Goal: Task Accomplishment & Management: Manage account settings

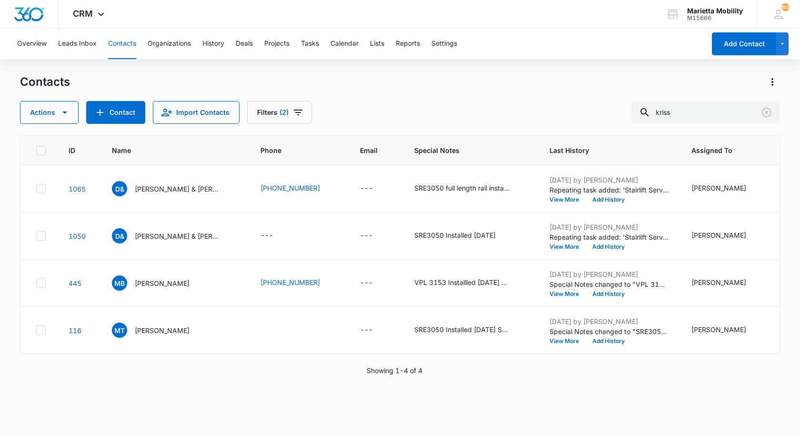
scroll to position [29, 0]
click at [305, 42] on button "Tasks" at bounding box center [310, 44] width 18 height 30
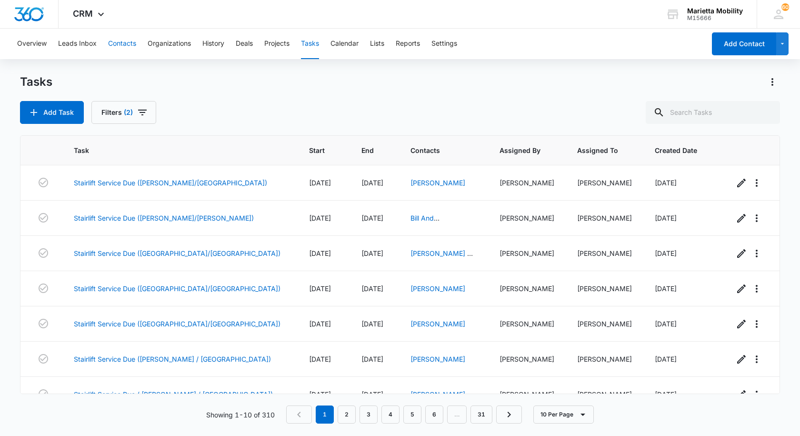
click at [126, 43] on button "Contacts" at bounding box center [122, 44] width 28 height 30
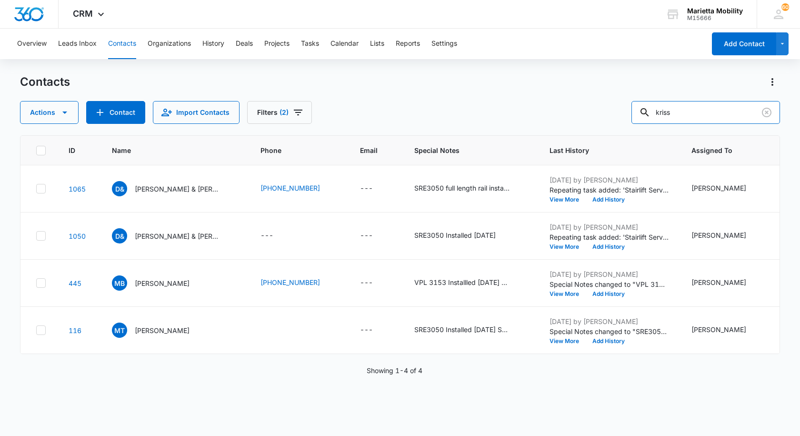
drag, startPoint x: 681, startPoint y: 110, endPoint x: 582, endPoint y: 119, distance: 99.0
click at [588, 118] on div "Actions Contact Import Contacts Filters (2) kriss" at bounding box center [400, 112] width 760 height 23
type input "[PERSON_NAME]"
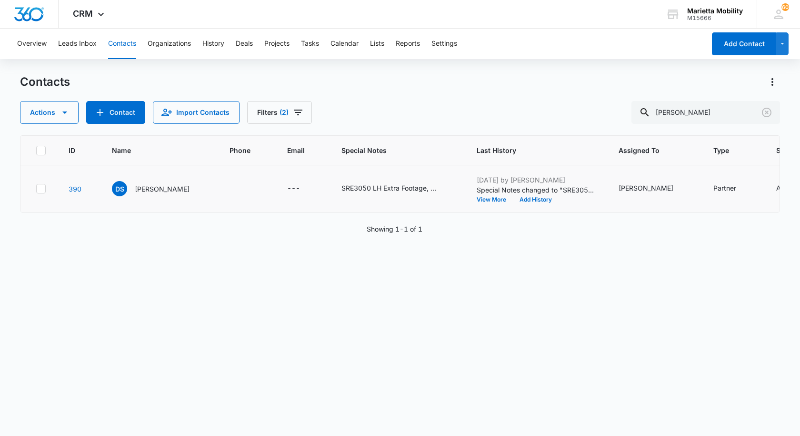
click at [42, 212] on td at bounding box center [38, 188] width 37 height 47
click at [42, 193] on icon at bounding box center [41, 188] width 9 height 9
click at [36, 189] on input "checkbox" at bounding box center [36, 189] width 0 height 0
click at [64, 116] on icon "button" at bounding box center [64, 112] width 11 height 11
click at [40, 204] on button "Delete" at bounding box center [72, 200] width 104 height 14
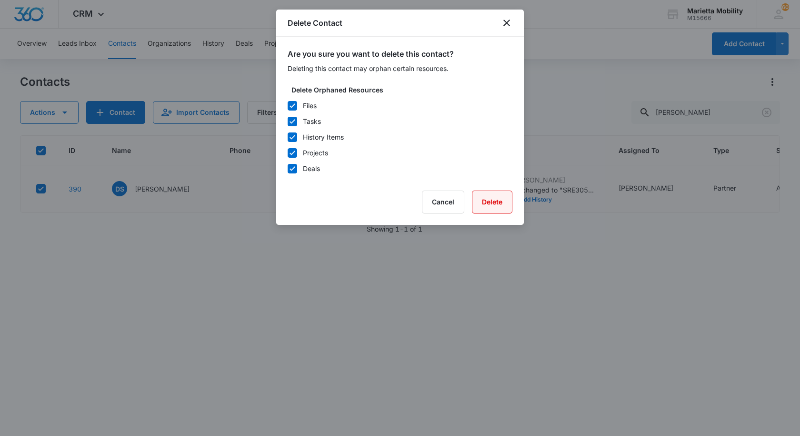
click at [485, 205] on button "Delete" at bounding box center [492, 201] width 40 height 23
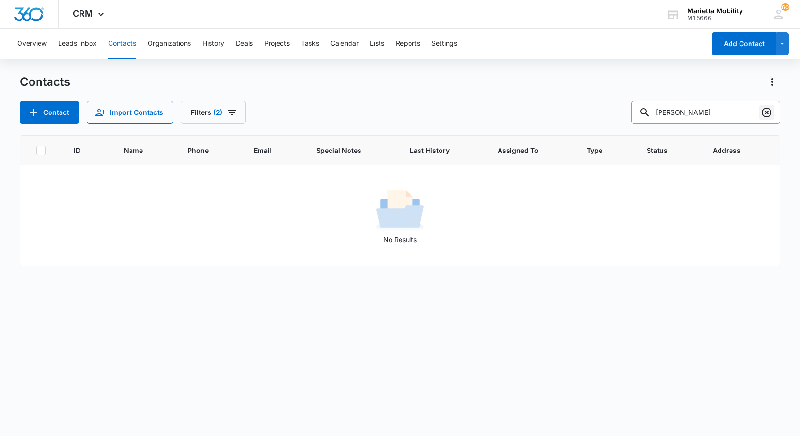
click at [766, 111] on icon "Clear" at bounding box center [767, 113] width 10 height 10
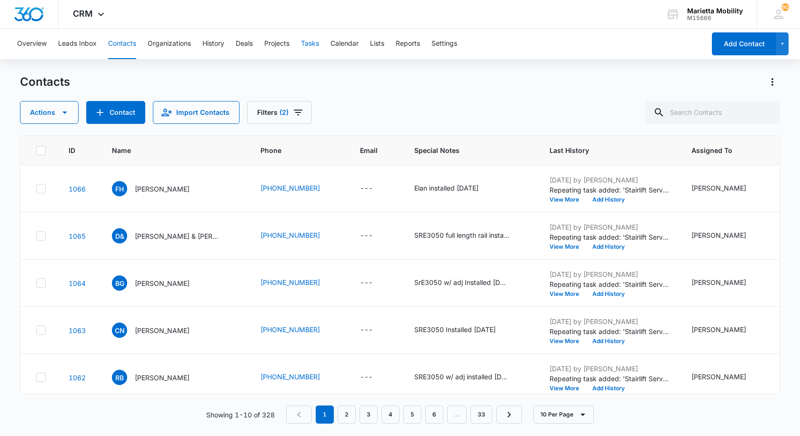
click at [306, 39] on button "Tasks" at bounding box center [310, 44] width 18 height 30
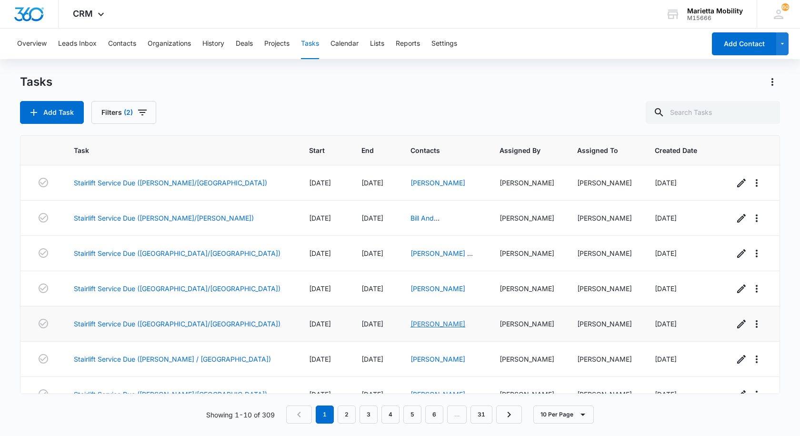
click at [410, 324] on link "[PERSON_NAME]" at bounding box center [437, 324] width 55 height 8
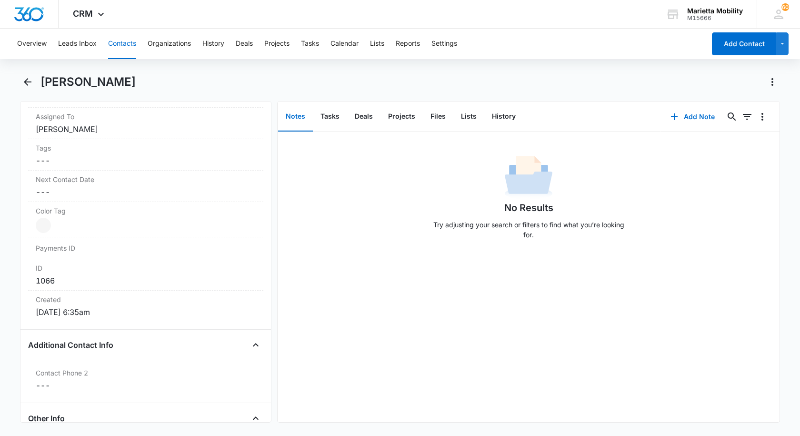
scroll to position [476, 0]
click at [340, 120] on button "Tasks" at bounding box center [330, 117] width 34 height 30
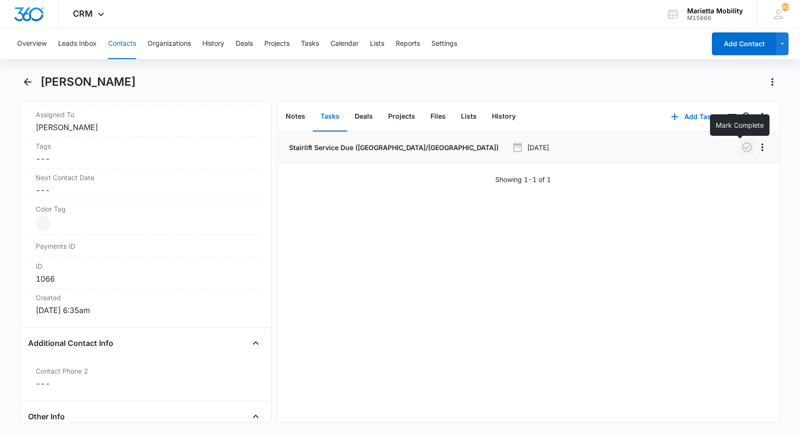
click at [742, 147] on icon "button" at bounding box center [747, 147] width 10 height 10
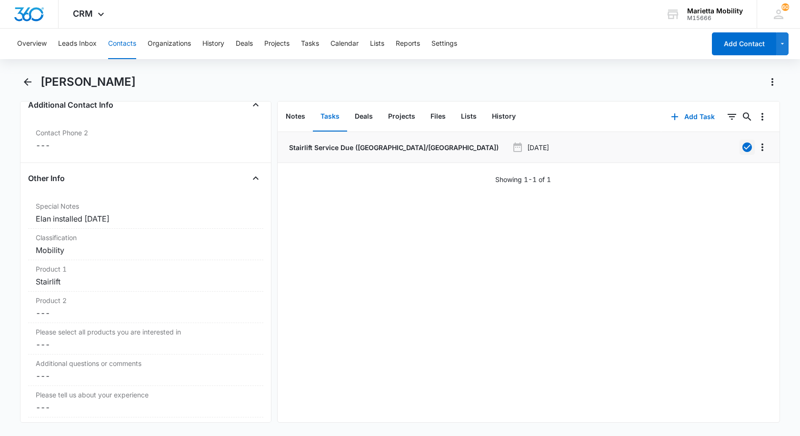
scroll to position [762, 0]
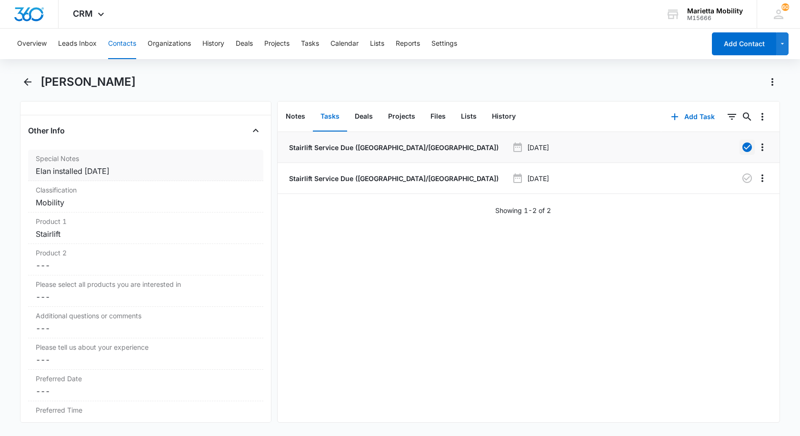
click at [130, 172] on div "Elan installed [DATE]" at bounding box center [146, 170] width 220 height 11
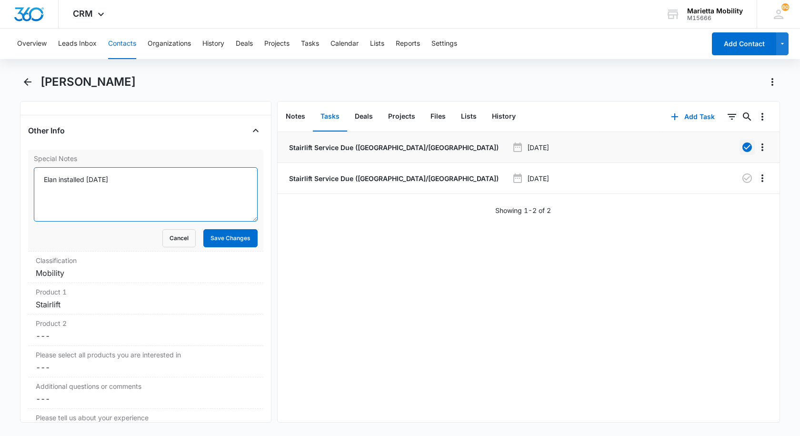
click at [122, 179] on textarea "Elan installed [DATE]" at bounding box center [146, 194] width 224 height 54
type textarea "Elan installed [DATE] scheduled [DATE]"
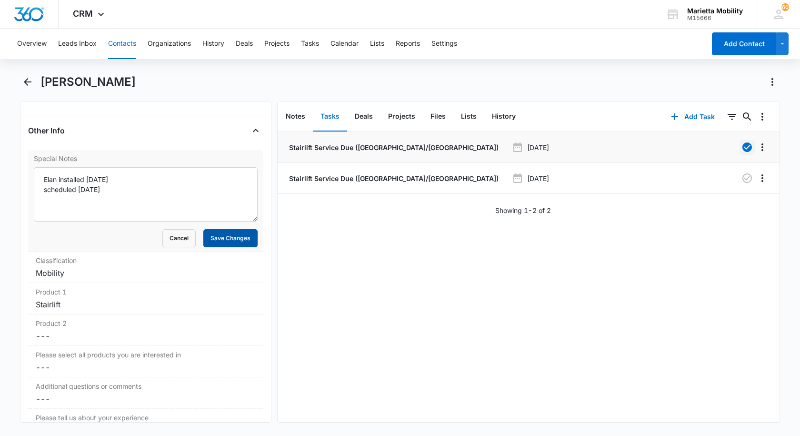
click at [215, 241] on button "Save Changes" at bounding box center [230, 238] width 54 height 18
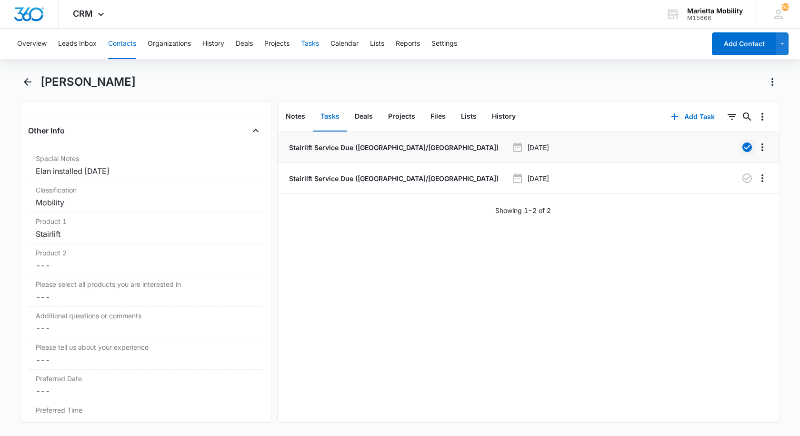
click at [314, 45] on button "Tasks" at bounding box center [310, 44] width 18 height 30
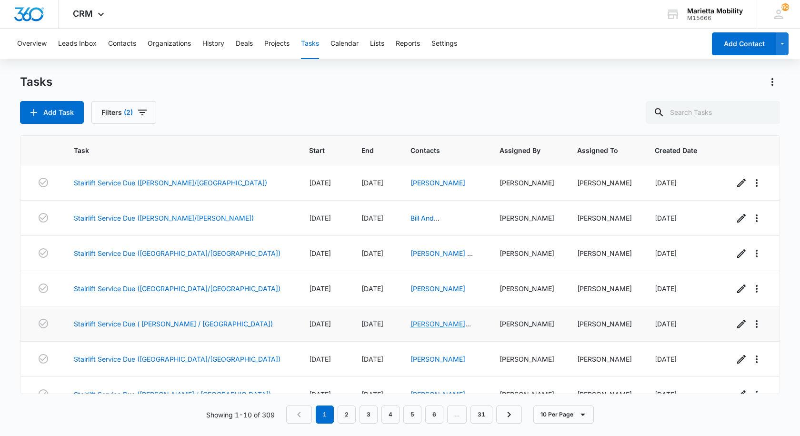
click at [410, 323] on link "[PERSON_NAME] And [PERSON_NAME]" at bounding box center [440, 334] width 60 height 28
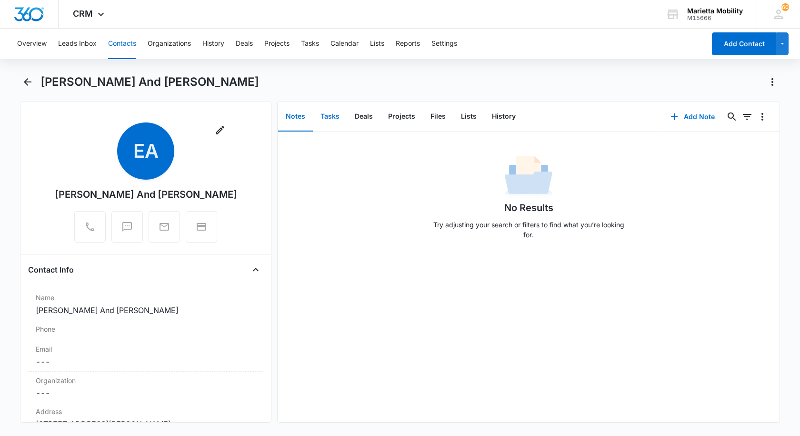
click at [336, 120] on button "Tasks" at bounding box center [330, 117] width 34 height 30
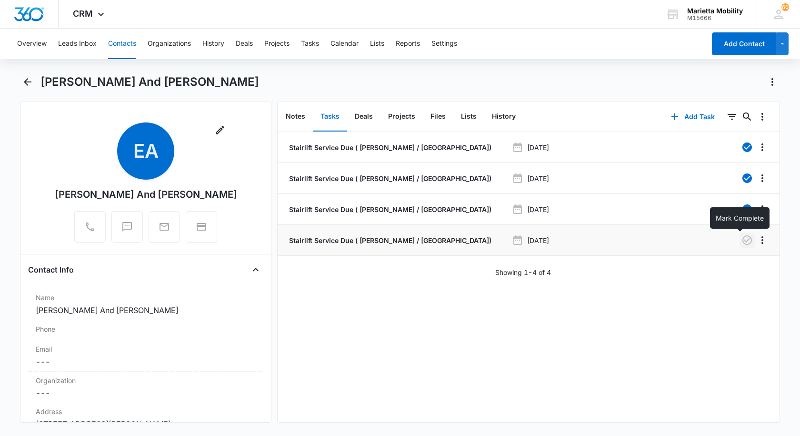
click at [741, 237] on icon "button" at bounding box center [746, 239] width 11 height 11
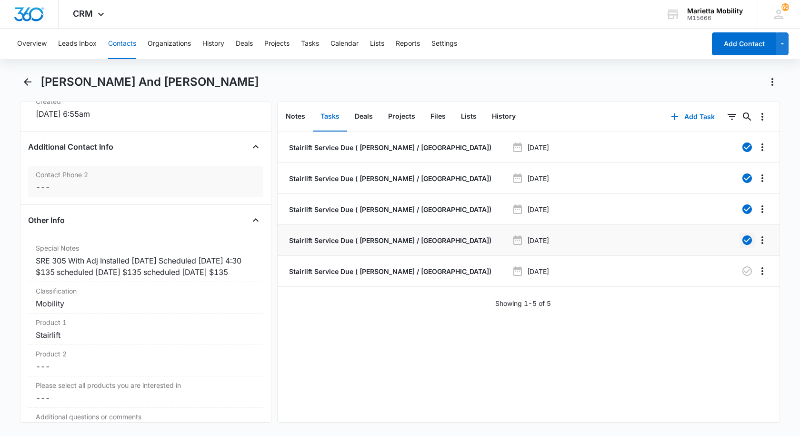
scroll to position [667, 0]
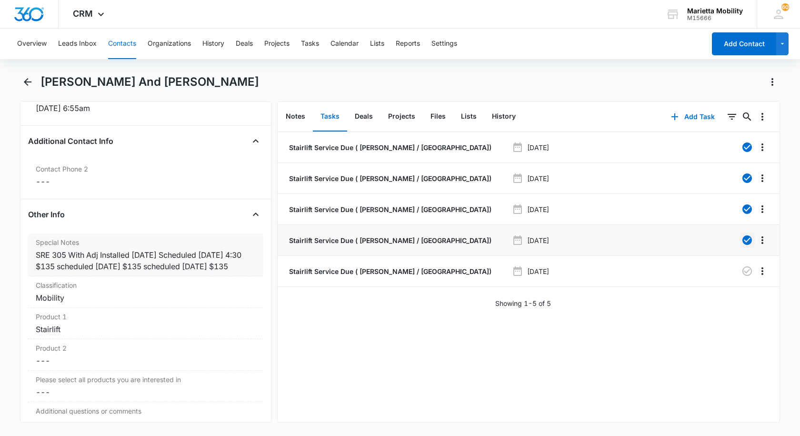
click at [88, 272] on div "SRE 305 With Adj Installed [DATE] Scheduled [DATE] 4:30 $135 scheduled [DATE] $…" at bounding box center [146, 260] width 220 height 23
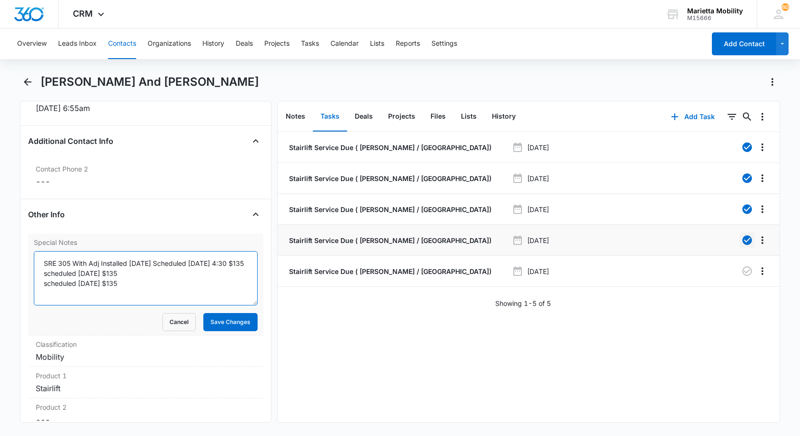
click at [135, 285] on textarea "SRE 305 With Adj Installed [DATE] Scheduled [DATE] 4:30 $135 scheduled [DATE] $…" at bounding box center [146, 278] width 224 height 54
type textarea "SRE 305 With Adj Installed [DATE] Scheduled [DATE] 4:30 $135 scheduled [DATE] $…"
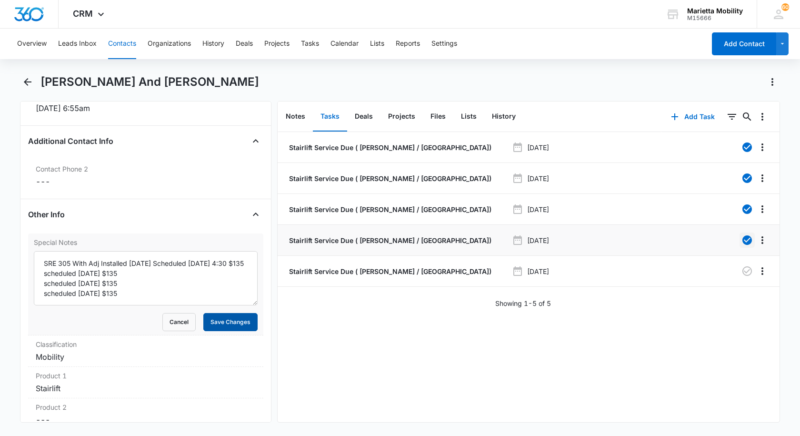
click at [221, 324] on button "Save Changes" at bounding box center [230, 322] width 54 height 18
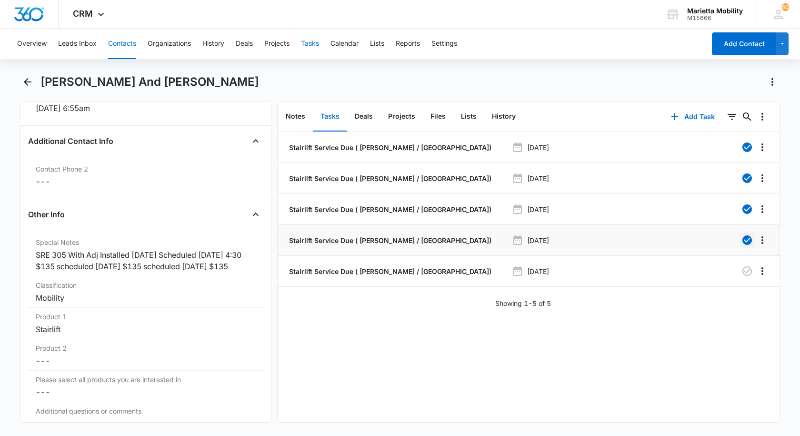
click at [312, 44] on button "Tasks" at bounding box center [310, 44] width 18 height 30
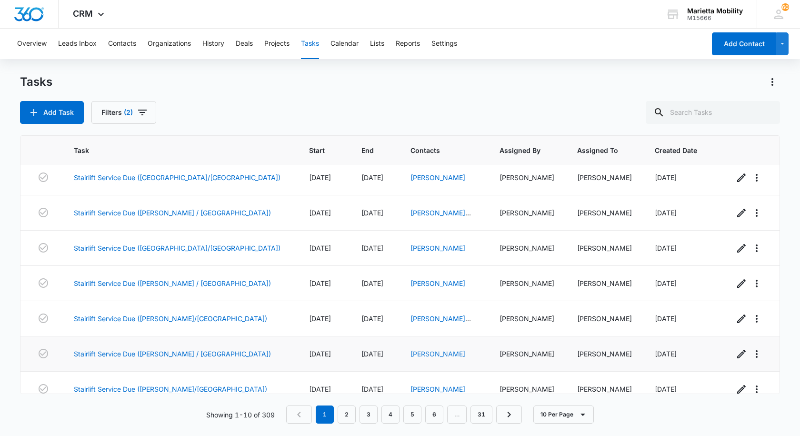
scroll to position [124, 0]
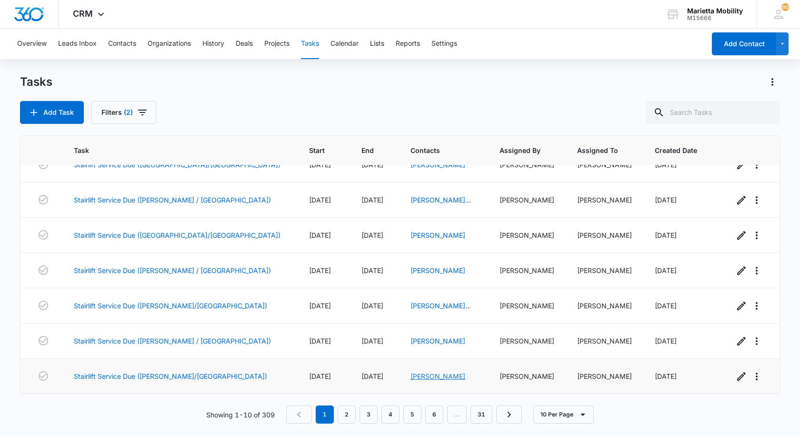
click at [410, 375] on link "[PERSON_NAME]" at bounding box center [437, 376] width 55 height 8
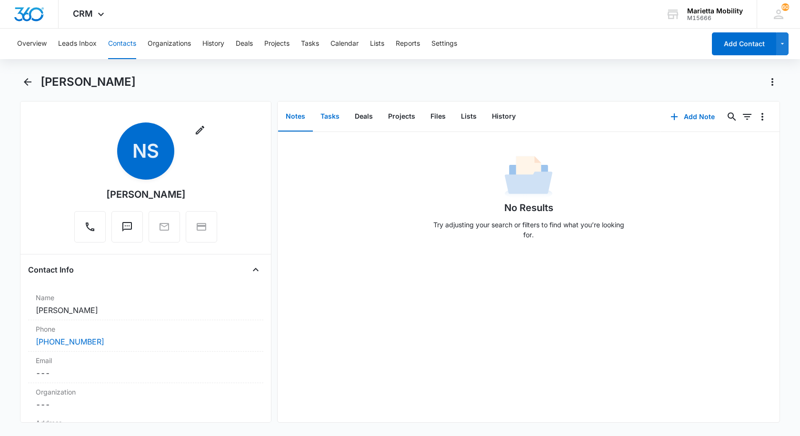
click at [329, 114] on button "Tasks" at bounding box center [330, 117] width 34 height 30
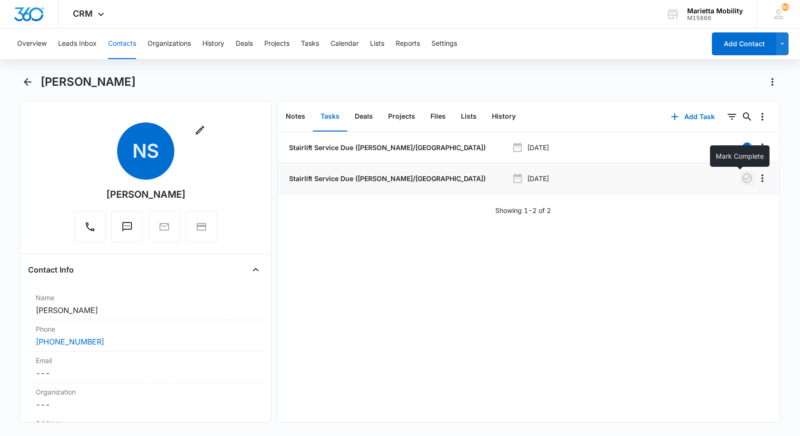
drag, startPoint x: 742, startPoint y: 180, endPoint x: 721, endPoint y: 187, distance: 21.5
click at [742, 180] on icon "button" at bounding box center [746, 177] width 11 height 11
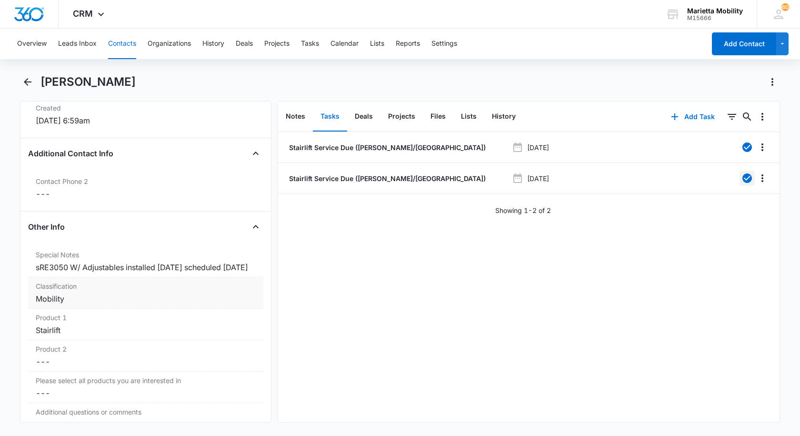
scroll to position [667, 0]
click at [75, 272] on div "sRE3050 W/ Adjustables installed [DATE] scheduled [DATE]" at bounding box center [146, 265] width 220 height 11
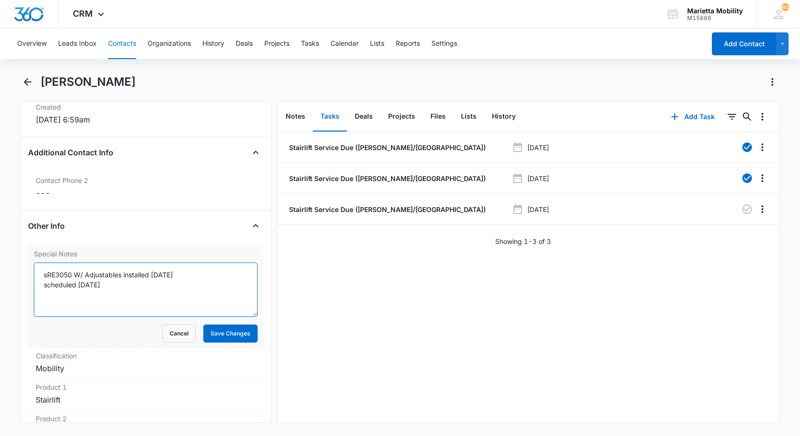
click at [103, 285] on textarea "sRE3050 W/ Adjustables installed [DATE] scheduled [DATE]" at bounding box center [146, 289] width 224 height 54
type textarea "sRE3050 W/ Adjustables installed [DATE] scheduled [DATE] scheduled [DATE] $148.…"
click at [209, 337] on button "Save Changes" at bounding box center [230, 333] width 54 height 18
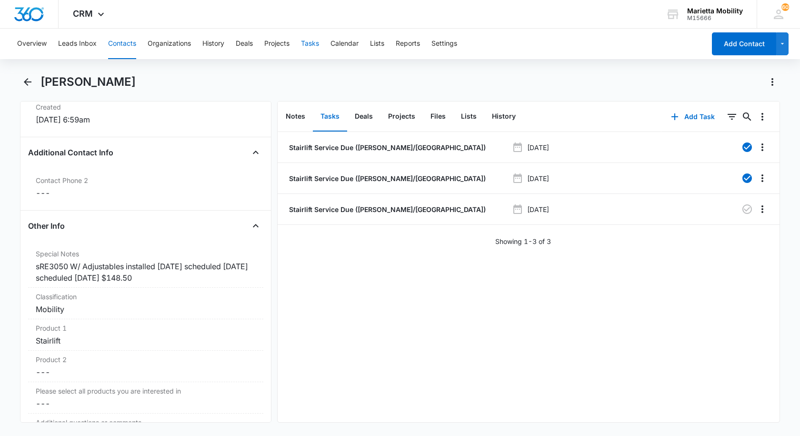
click at [319, 43] on button "Tasks" at bounding box center [310, 44] width 18 height 30
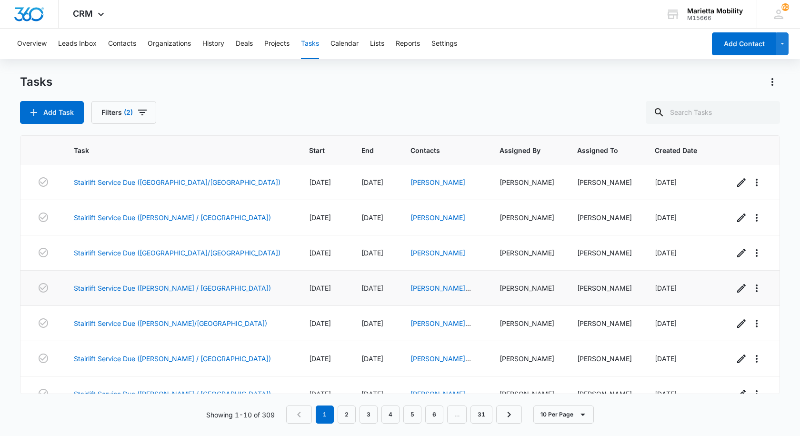
scroll to position [124, 0]
